Goal: Task Accomplishment & Management: Manage account settings

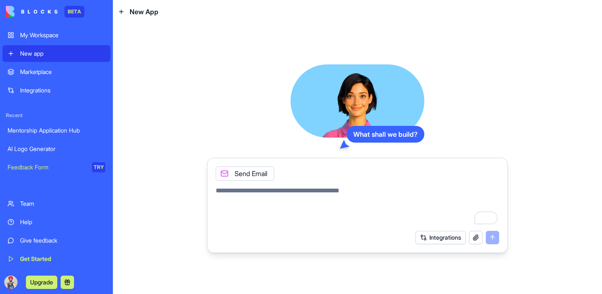
click at [64, 283] on button at bounding box center [67, 282] width 13 height 13
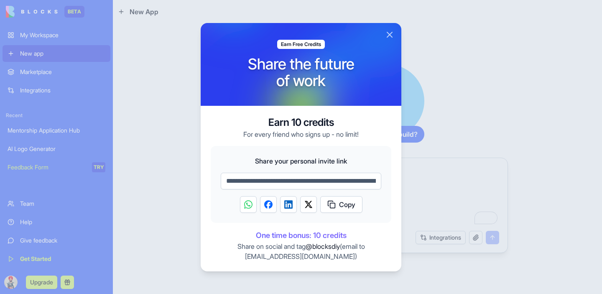
click at [390, 32] on button "Close" at bounding box center [390, 35] width 10 height 10
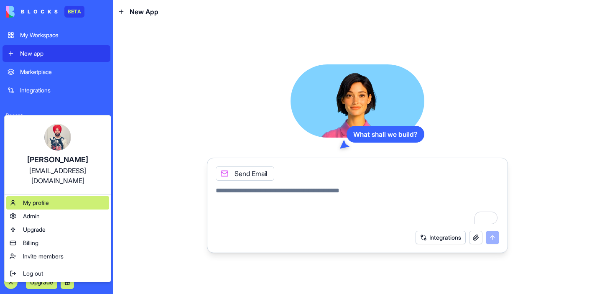
click at [44, 199] on span "My profile" at bounding box center [36, 203] width 26 height 8
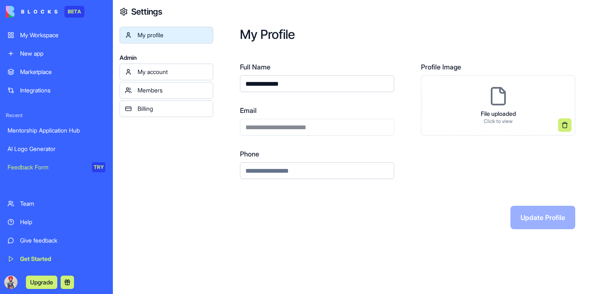
click at [181, 71] on div "My account" at bounding box center [173, 72] width 70 height 8
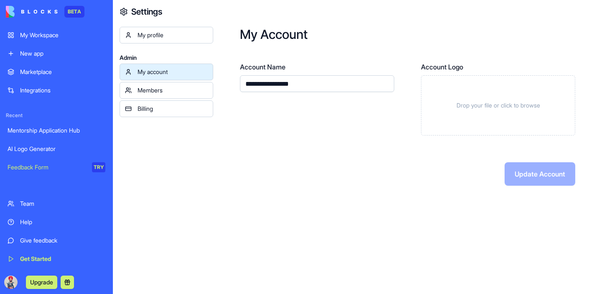
click at [179, 92] on div "Members" at bounding box center [173, 90] width 70 height 8
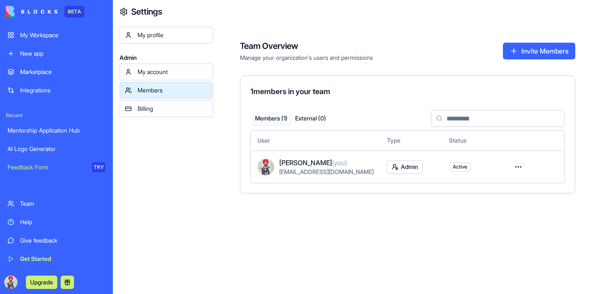
click at [179, 106] on div "Billing" at bounding box center [173, 109] width 70 height 8
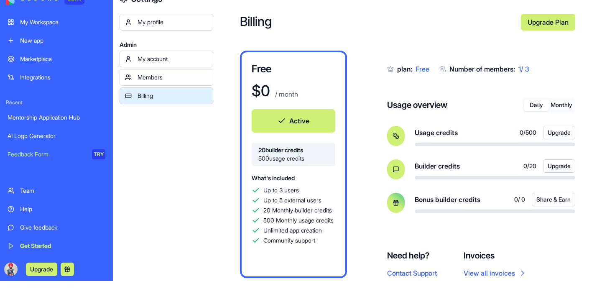
scroll to position [14, 0]
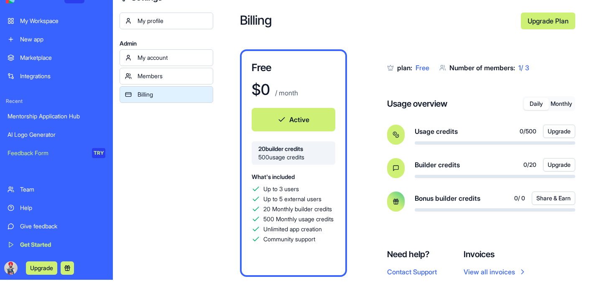
click at [559, 105] on button "Monthly" at bounding box center [561, 104] width 25 height 12
click at [543, 108] on button "Daily" at bounding box center [536, 104] width 25 height 12
click at [567, 102] on button "Monthly" at bounding box center [561, 104] width 25 height 12
click at [535, 102] on button "Daily" at bounding box center [536, 104] width 25 height 12
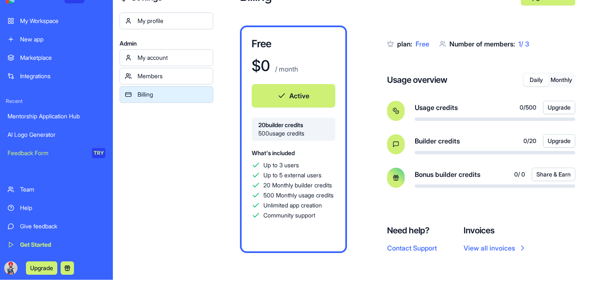
scroll to position [0, 0]
